Goal: Task Accomplishment & Management: Manage account settings

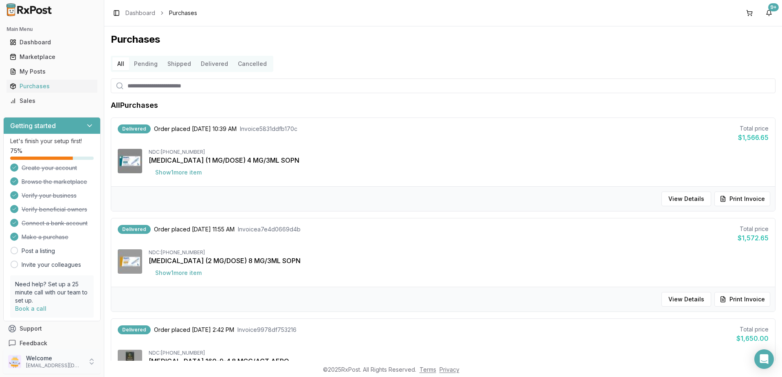
click at [88, 362] on icon at bounding box center [92, 362] width 8 height 8
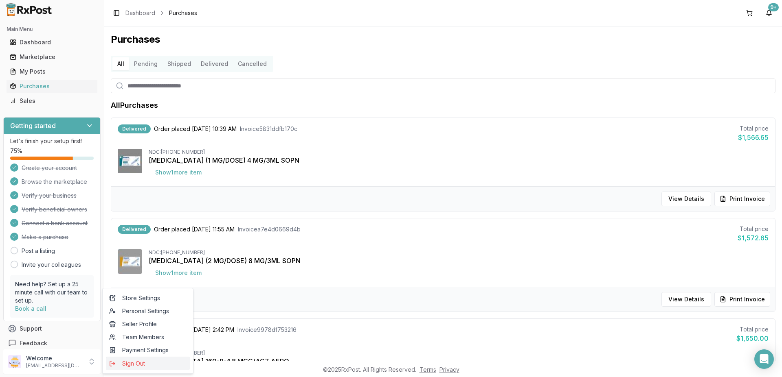
click at [125, 361] on span "Sign Out" at bounding box center [147, 364] width 77 height 8
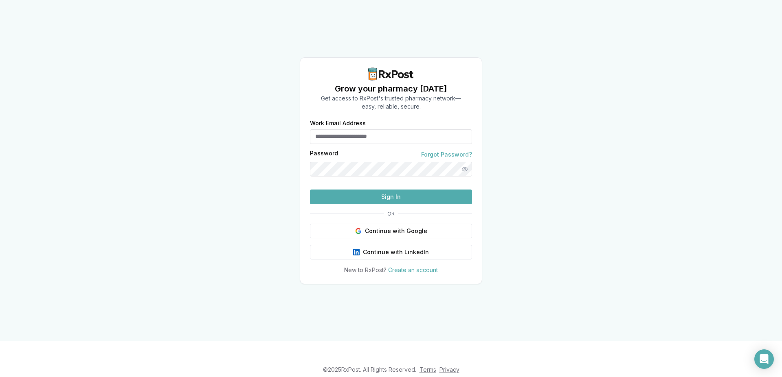
click at [359, 129] on input "Work Email Address" at bounding box center [391, 136] width 162 height 15
type input "**********"
click at [374, 204] on button "Sign In" at bounding box center [391, 197] width 162 height 15
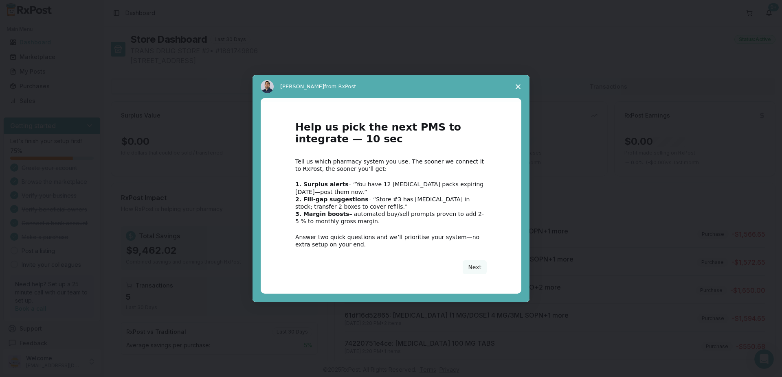
click at [34, 84] on div "Intercom messenger" at bounding box center [391, 188] width 782 height 377
click at [518, 85] on icon "Close survey" at bounding box center [517, 86] width 5 height 5
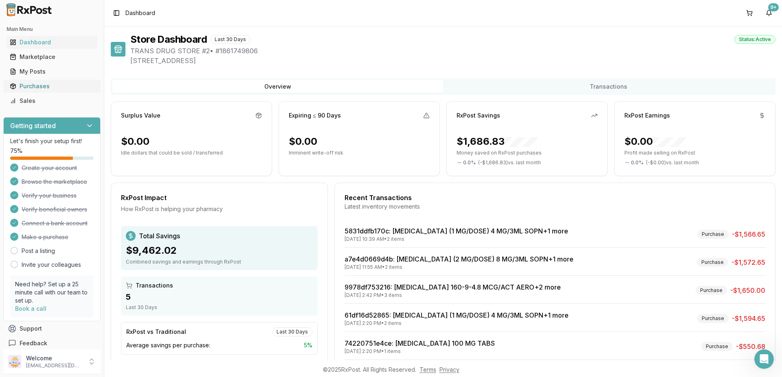
click at [45, 88] on div "Purchases" at bounding box center [52, 86] width 84 height 8
